Goal: Task Accomplishment & Management: Complete application form

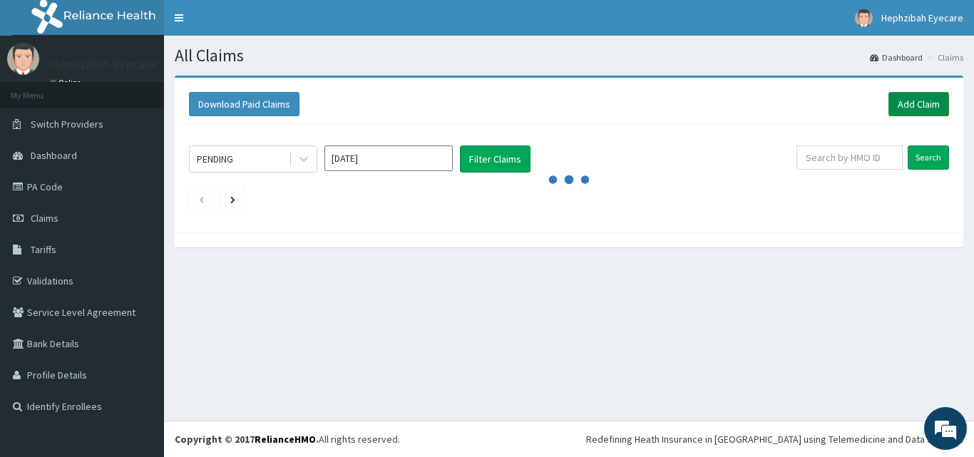
click at [923, 105] on link "Add Claim" at bounding box center [918, 104] width 61 height 24
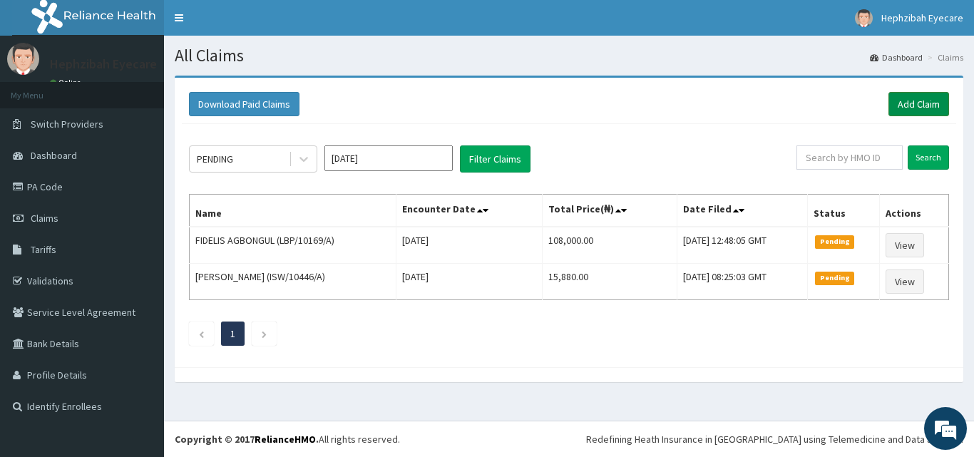
click at [920, 103] on link "Add Claim" at bounding box center [918, 104] width 61 height 24
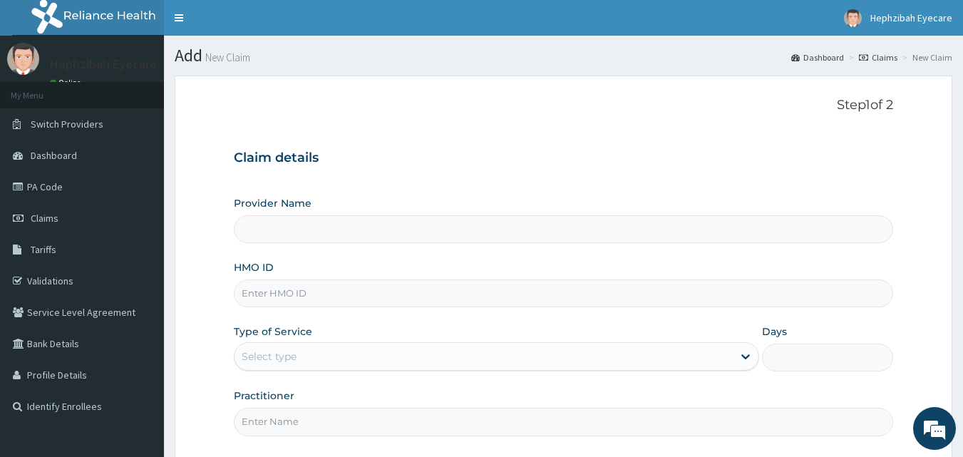
click at [313, 295] on input "HMO ID" at bounding box center [564, 293] width 660 height 28
type input "Hephzibah Eye Care - Ajah"
type input "FPG/10011/A"
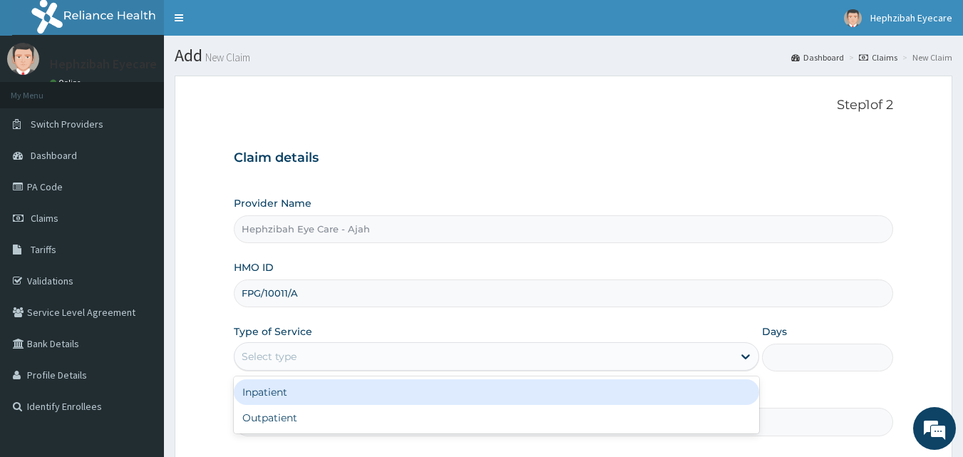
click at [324, 357] on div "Select type" at bounding box center [483, 356] width 498 height 23
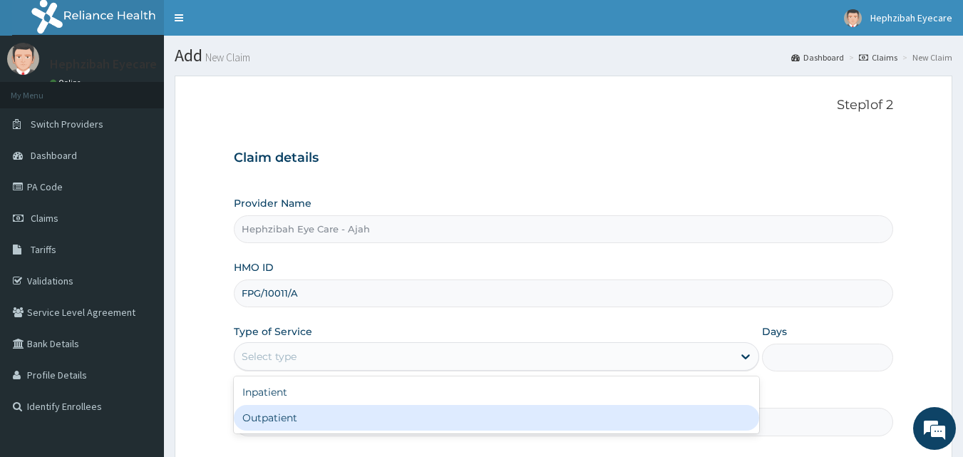
click at [314, 420] on div "Outpatient" at bounding box center [496, 418] width 525 height 26
type input "1"
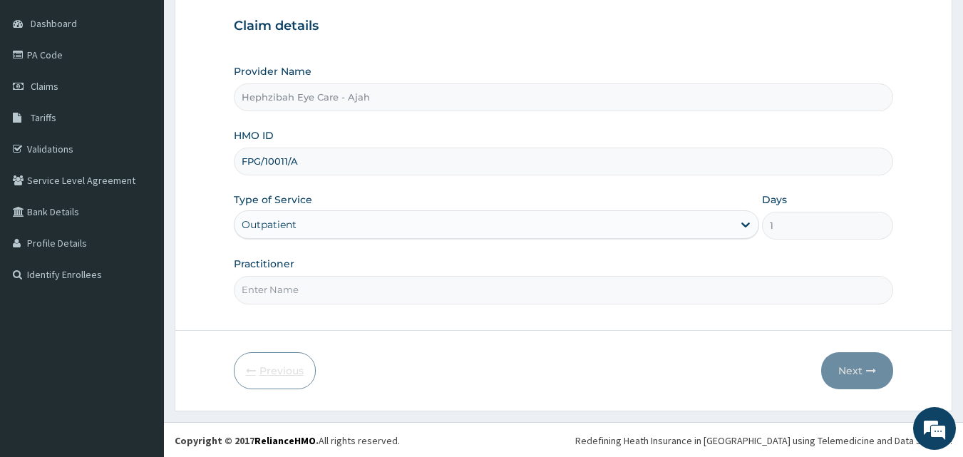
scroll to position [133, 0]
click at [261, 292] on input "Practitioner" at bounding box center [564, 288] width 660 height 28
click at [297, 283] on input "Practitioner" at bounding box center [564, 288] width 660 height 28
type input "DR MAUREEN"
click at [847, 367] on button "Next" at bounding box center [857, 369] width 72 height 37
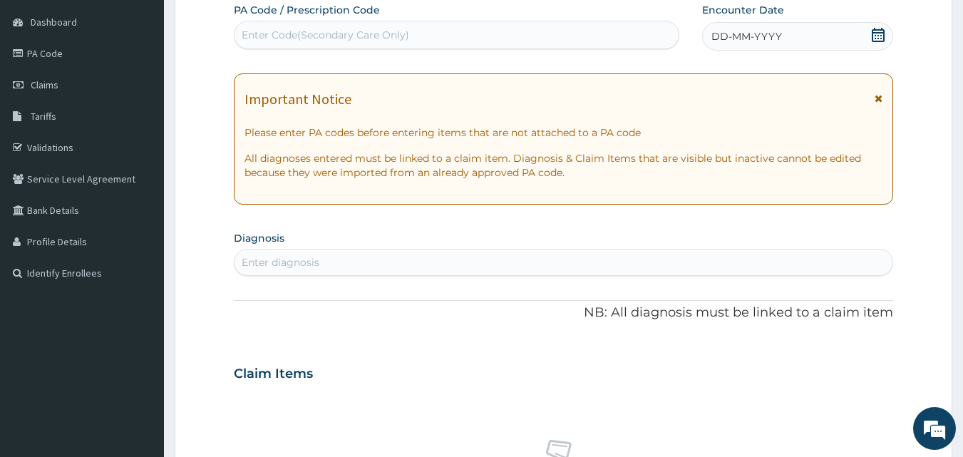
click at [274, 36] on div "Enter Code(Secondary Care Only)" at bounding box center [325, 35] width 167 height 14
paste input "PA/FBA07B"
type input "PA/FBA07B"
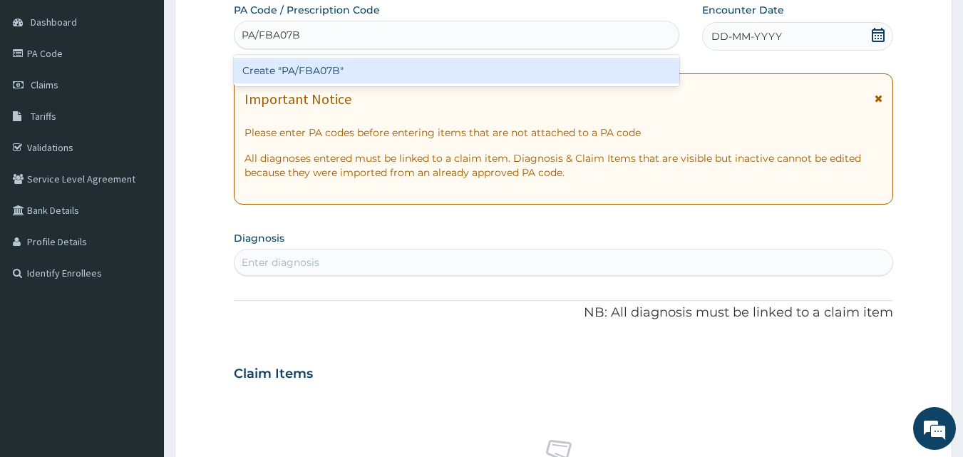
click at [267, 70] on div "Create "PA/FBA07B"" at bounding box center [457, 71] width 446 height 26
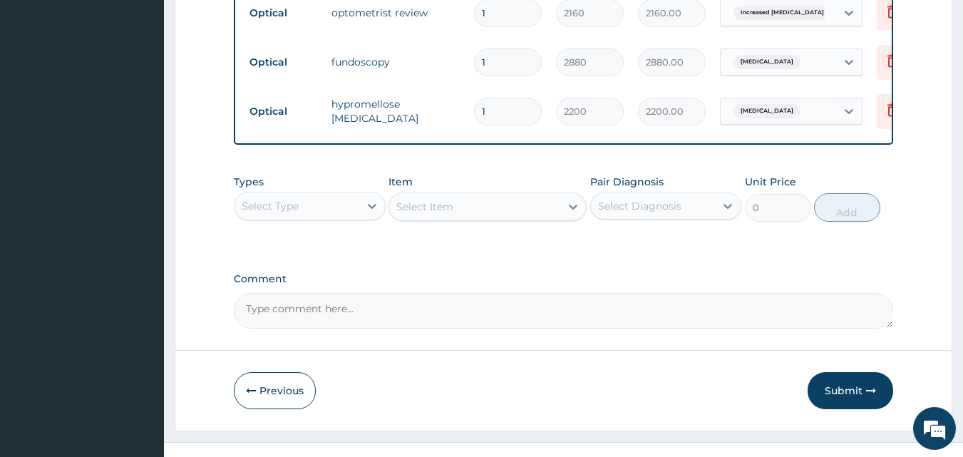
scroll to position [753, 0]
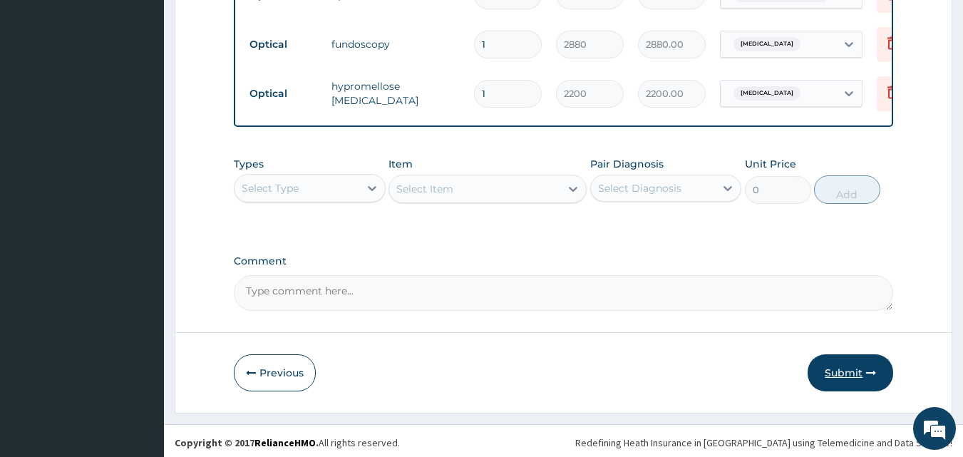
click at [844, 378] on button "Submit" at bounding box center [850, 372] width 86 height 37
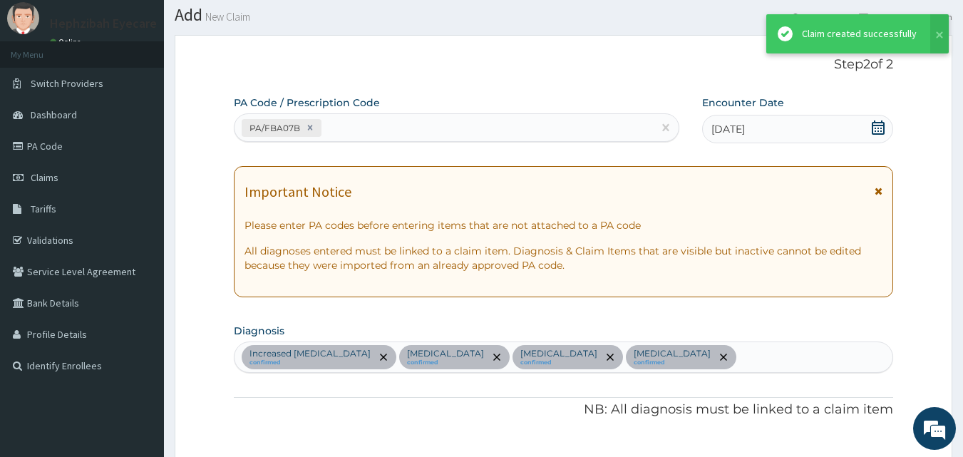
scroll to position [326, 0]
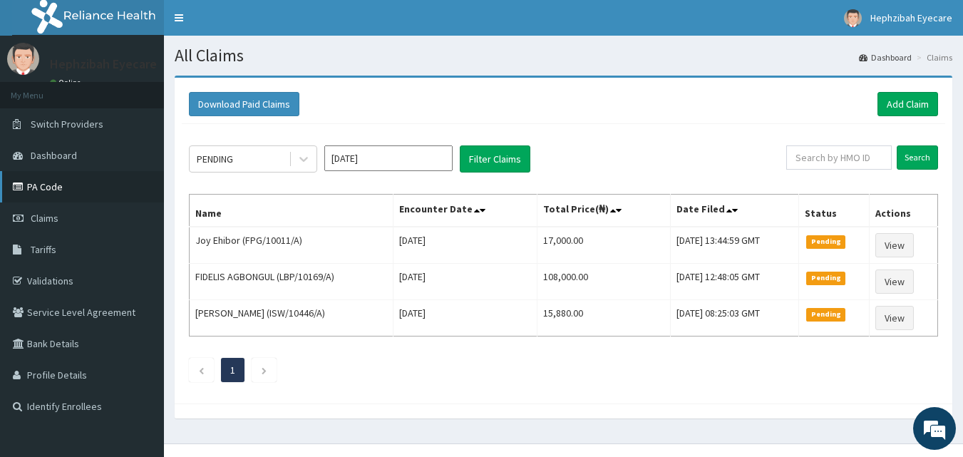
click at [38, 188] on link "PA Code" at bounding box center [82, 186] width 164 height 31
